Goal: Transaction & Acquisition: Purchase product/service

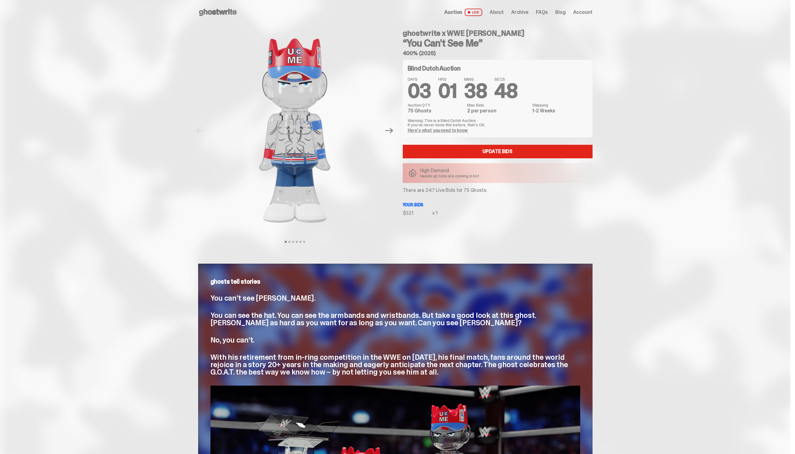
click at [215, 16] on icon at bounding box center [217, 12] width 39 height 10
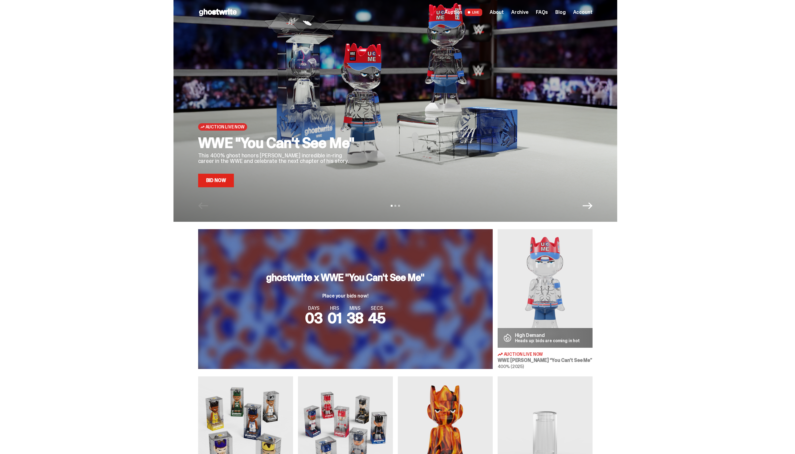
click at [591, 210] on icon "Next" at bounding box center [588, 206] width 10 height 10
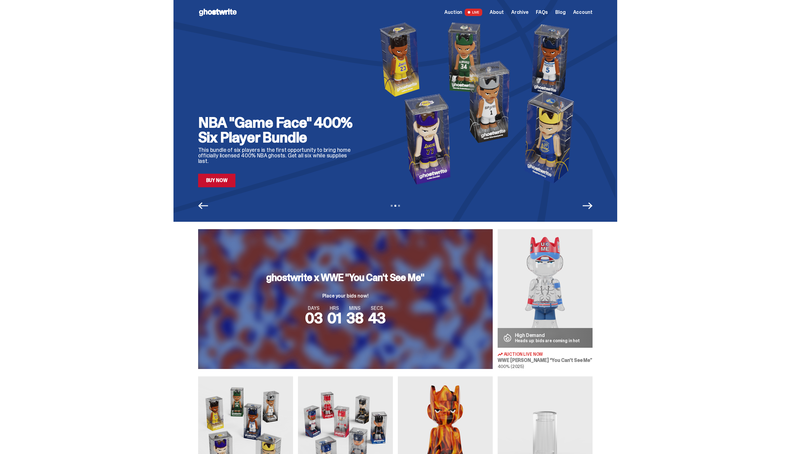
click at [203, 203] on icon "Previous" at bounding box center [203, 206] width 10 height 10
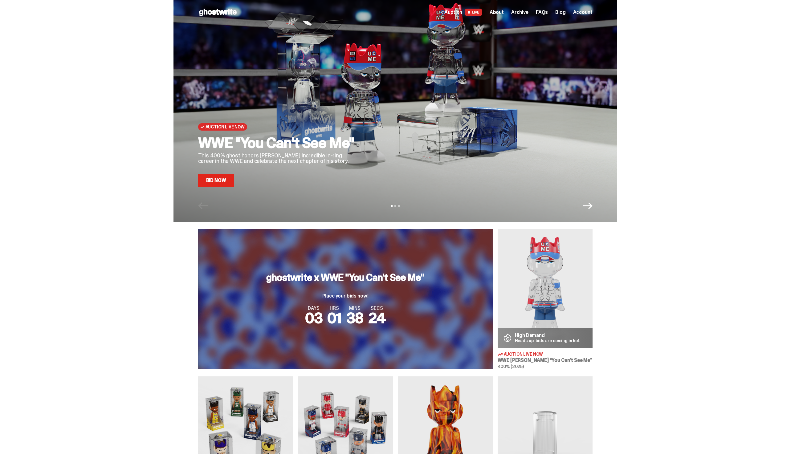
click at [462, 12] on span "Auction" at bounding box center [453, 12] width 18 height 5
